Goal: Information Seeking & Learning: Learn about a topic

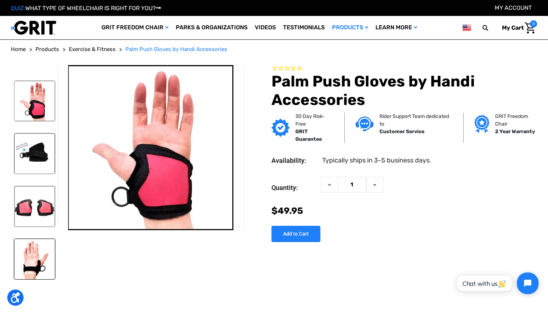
click at [42, 264] on img at bounding box center [34, 259] width 41 height 41
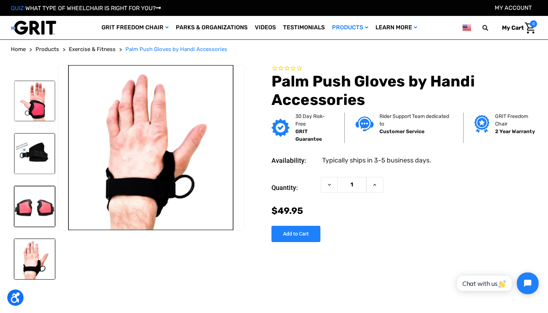
click at [32, 216] on img at bounding box center [34, 206] width 41 height 41
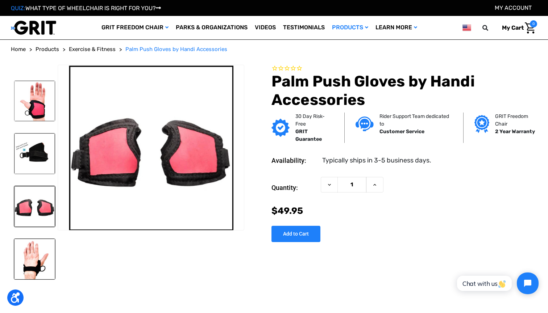
click at [34, 261] on img at bounding box center [34, 259] width 41 height 41
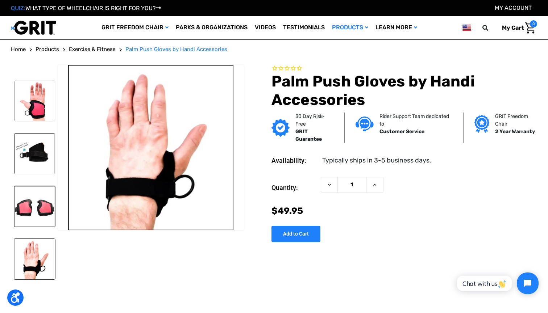
click at [29, 204] on img at bounding box center [34, 206] width 41 height 41
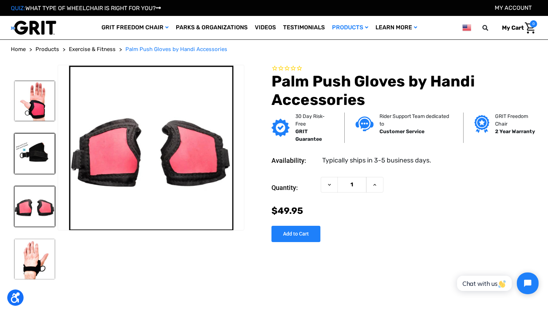
click at [40, 169] on img at bounding box center [34, 153] width 41 height 41
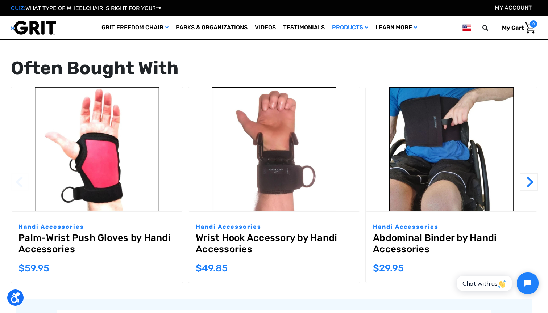
scroll to position [629, 0]
click at [525, 176] on button "Next" at bounding box center [528, 182] width 18 height 18
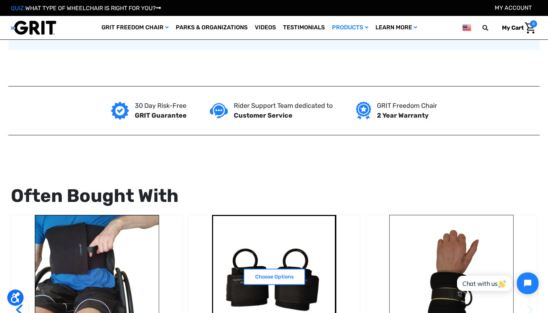
scroll to position [447, 0]
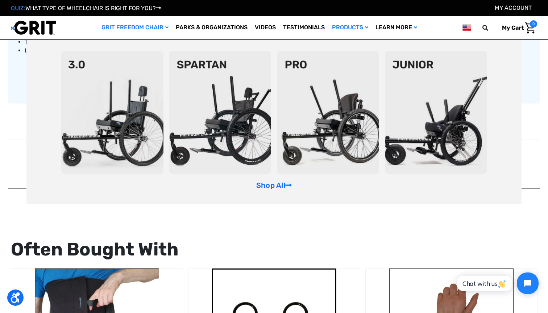
click at [302, 110] on img at bounding box center [328, 112] width 102 height 122
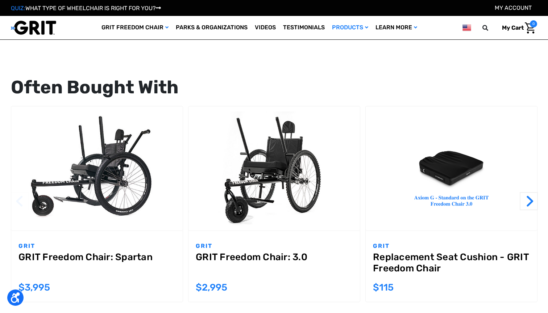
scroll to position [694, 0]
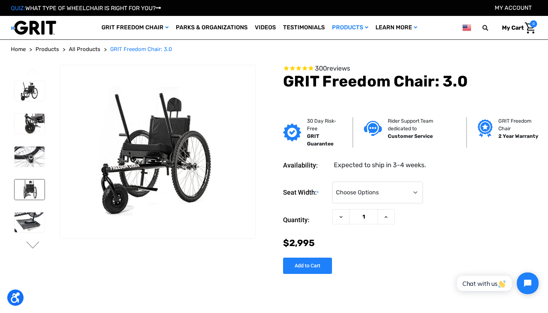
click at [31, 186] on img at bounding box center [29, 190] width 30 height 20
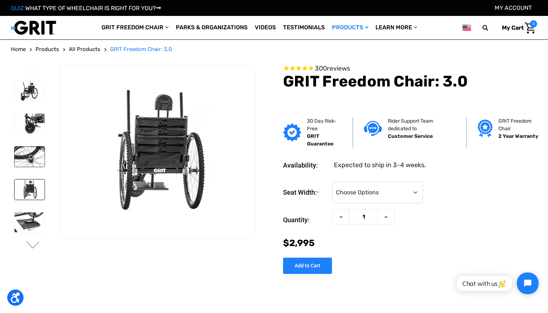
click at [26, 161] on img at bounding box center [29, 157] width 30 height 20
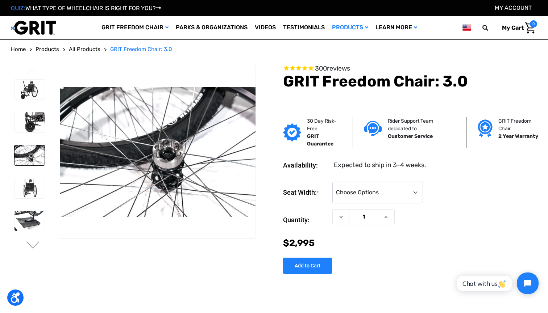
click at [25, 143] on li at bounding box center [29, 156] width 37 height 28
click at [28, 127] on img at bounding box center [29, 124] width 30 height 20
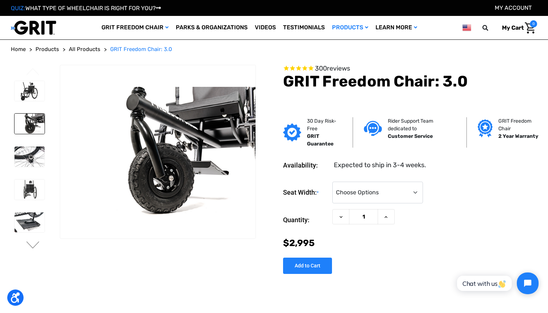
click at [26, 102] on li at bounding box center [29, 92] width 37 height 28
click at [25, 193] on img at bounding box center [29, 190] width 30 height 20
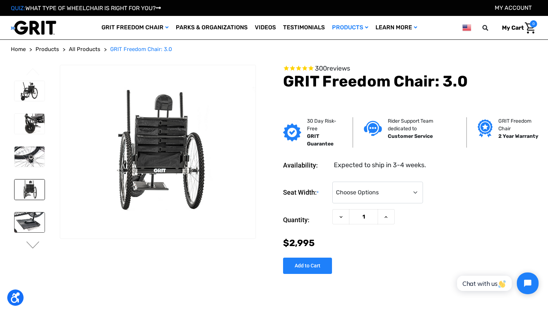
click at [32, 229] on img at bounding box center [29, 223] width 30 height 20
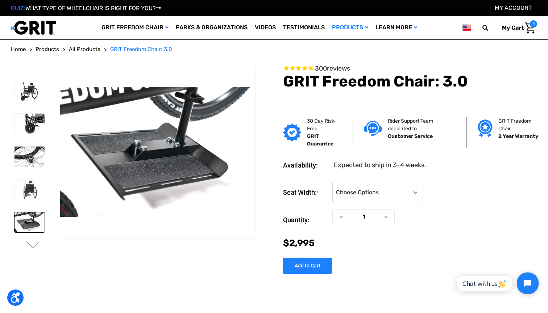
click at [33, 204] on div at bounding box center [29, 258] width 37 height 360
click at [27, 181] on img at bounding box center [29, 190] width 30 height 20
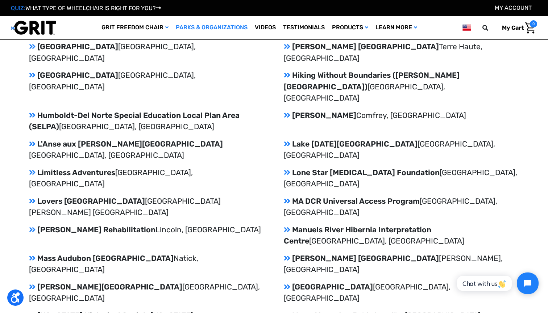
scroll to position [1107, 0]
drag, startPoint x: 107, startPoint y: 270, endPoint x: 38, endPoint y: 270, distance: 69.2
copy p "Wilderness Inquiry"
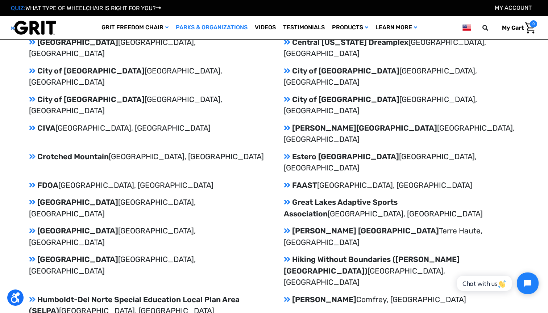
scroll to position [914, 0]
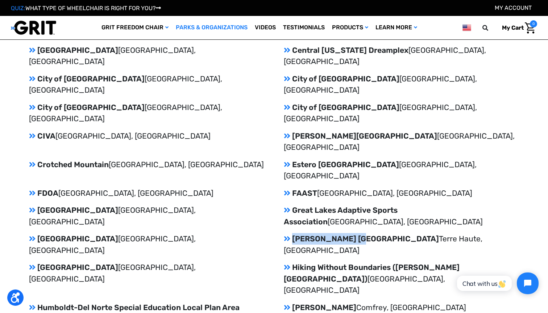
drag, startPoint x: 348, startPoint y: 133, endPoint x: 291, endPoint y: 132, distance: 56.5
click at [291, 233] on p "Griffin Bike Park Terre Haute, IN" at bounding box center [401, 244] width 235 height 23
drag, startPoint x: 291, startPoint y: 132, endPoint x: 352, endPoint y: 134, distance: 60.5
click at [352, 233] on p "Griffin Bike Park Terre Haute, IN" at bounding box center [401, 244] width 235 height 23
copy p "Griffin Bike Park"
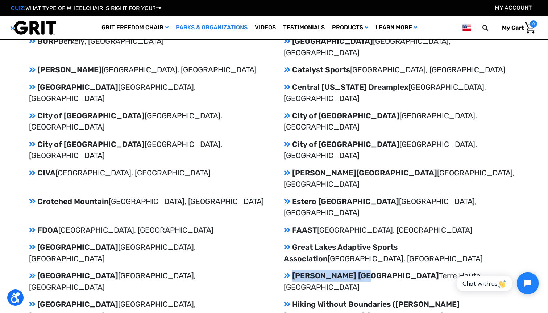
scroll to position [878, 0]
click at [313, 241] on p "Great Lakes Adaptive Sports Association Lake Forest, IL" at bounding box center [401, 252] width 235 height 23
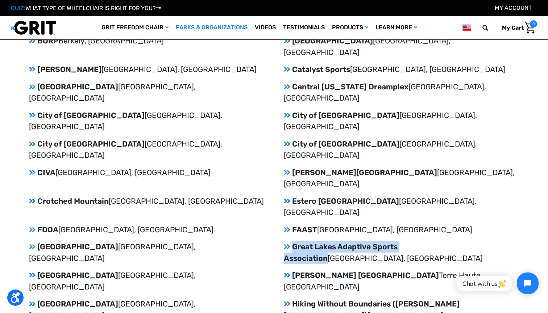
drag, startPoint x: 291, startPoint y: 152, endPoint x: 443, endPoint y: 147, distance: 151.9
click at [443, 241] on p "Great Lakes Adaptive Sports Association Lake Forest, IL" at bounding box center [401, 252] width 235 height 23
copy p "Great Lakes Adaptive Sports Association"
